Goal: Information Seeking & Learning: Learn about a topic

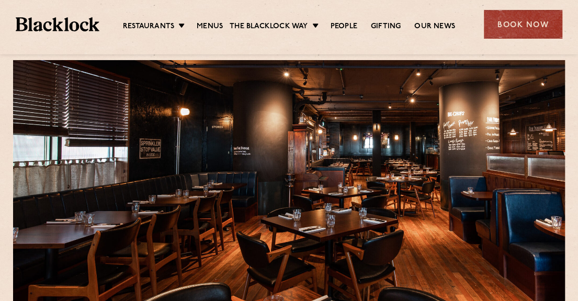
scroll to position [52, 0]
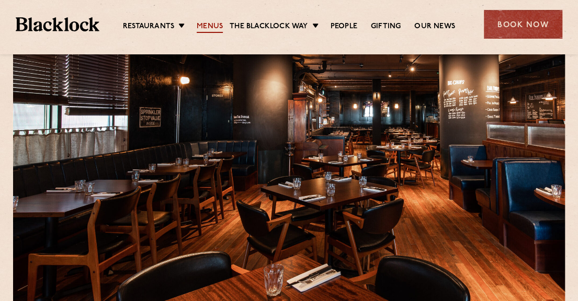
click at [212, 26] on link "Menus" at bounding box center [210, 27] width 26 height 12
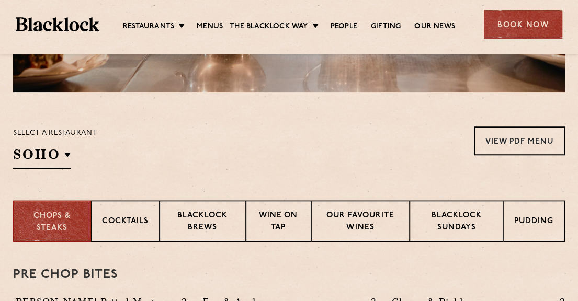
scroll to position [314, 0]
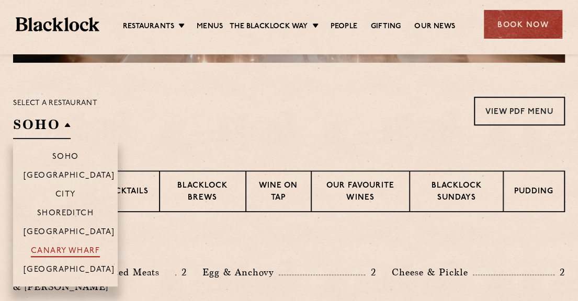
click at [61, 249] on p "Canary Wharf" at bounding box center [65, 252] width 69 height 10
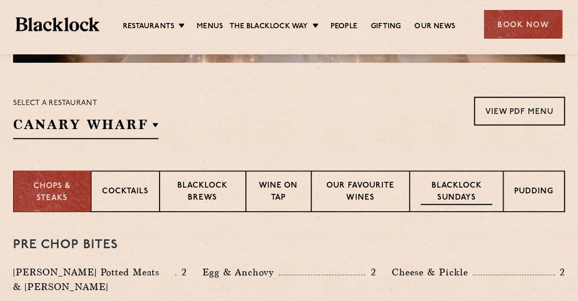
click at [422, 194] on p "Blacklock Sundays" at bounding box center [456, 192] width 72 height 25
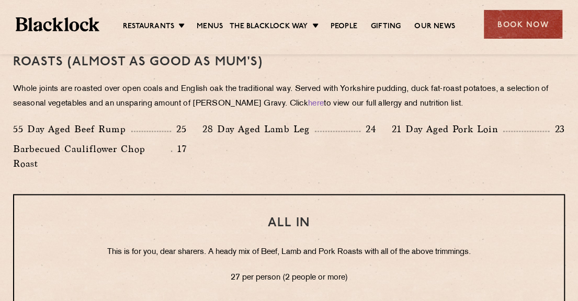
scroll to position [826, 0]
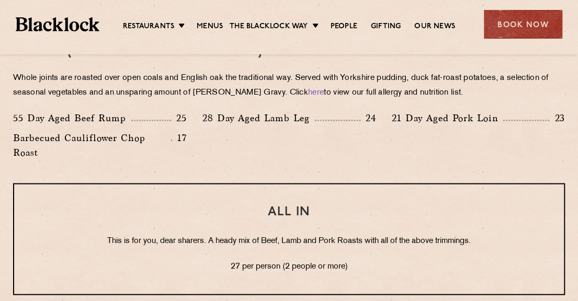
drag, startPoint x: 16, startPoint y: 77, endPoint x: 450, endPoint y: 90, distance: 434.8
click at [450, 90] on p "Whole joints are roasted over open coals and English oak the traditional way. S…" at bounding box center [289, 85] width 552 height 29
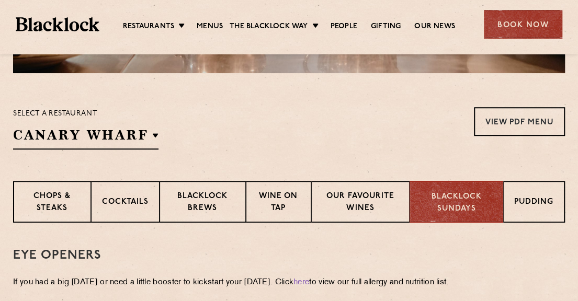
scroll to position [293, 0]
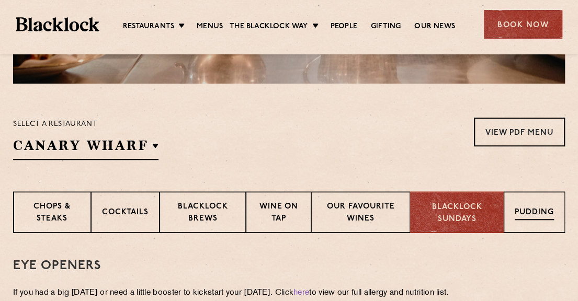
click at [531, 213] on p "Pudding" at bounding box center [534, 213] width 39 height 13
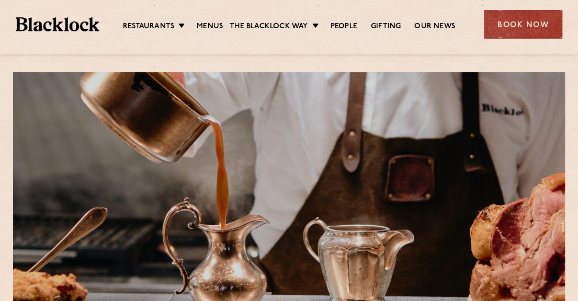
scroll to position [1, 0]
